Goal: Complete application form

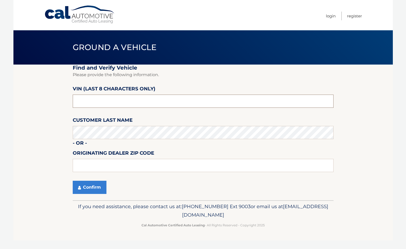
drag, startPoint x: 143, startPoint y: 101, endPoint x: 149, endPoint y: 101, distance: 6.1
click at [143, 101] on input "text" at bounding box center [203, 101] width 261 height 13
drag, startPoint x: 124, startPoint y: 105, endPoint x: 35, endPoint y: 98, distance: 89.3
click at [35, 98] on section "Find and Verify Vehicle Please provide the following information. VIN (last 8 c…" at bounding box center [202, 133] width 379 height 136
type input "PU401883"
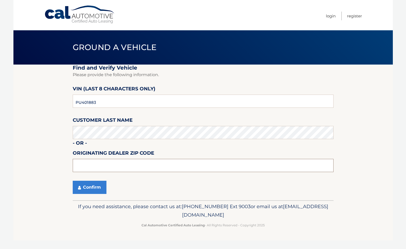
click at [119, 165] on input "text" at bounding box center [203, 165] width 261 height 13
type input "33441"
click at [92, 184] on button "Confirm" at bounding box center [90, 187] width 34 height 13
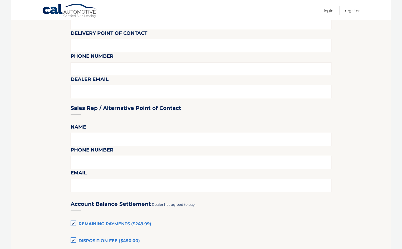
scroll to position [184, 0]
